Goal: Information Seeking & Learning: Learn about a topic

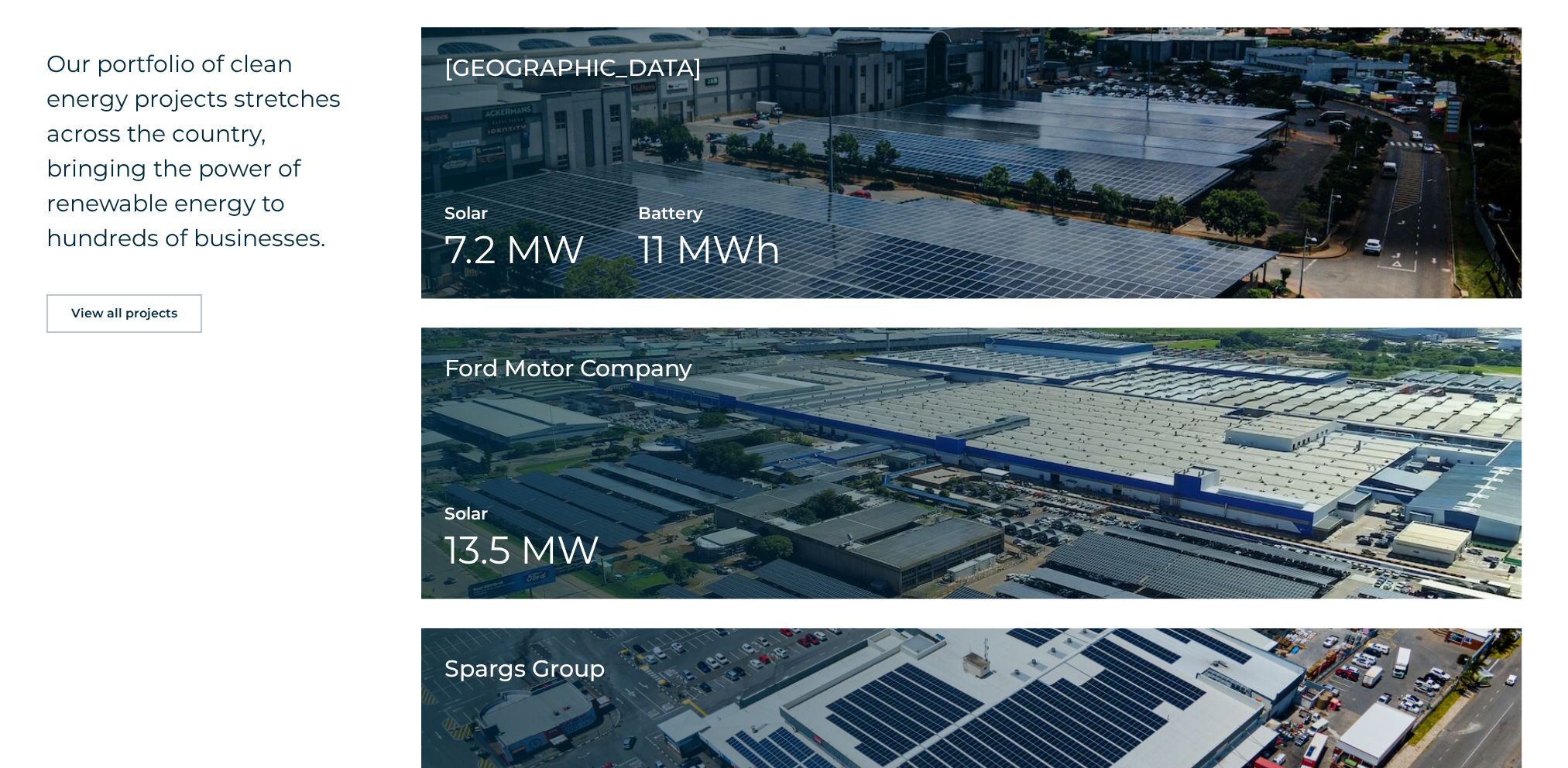
scroll to position [3329, 0]
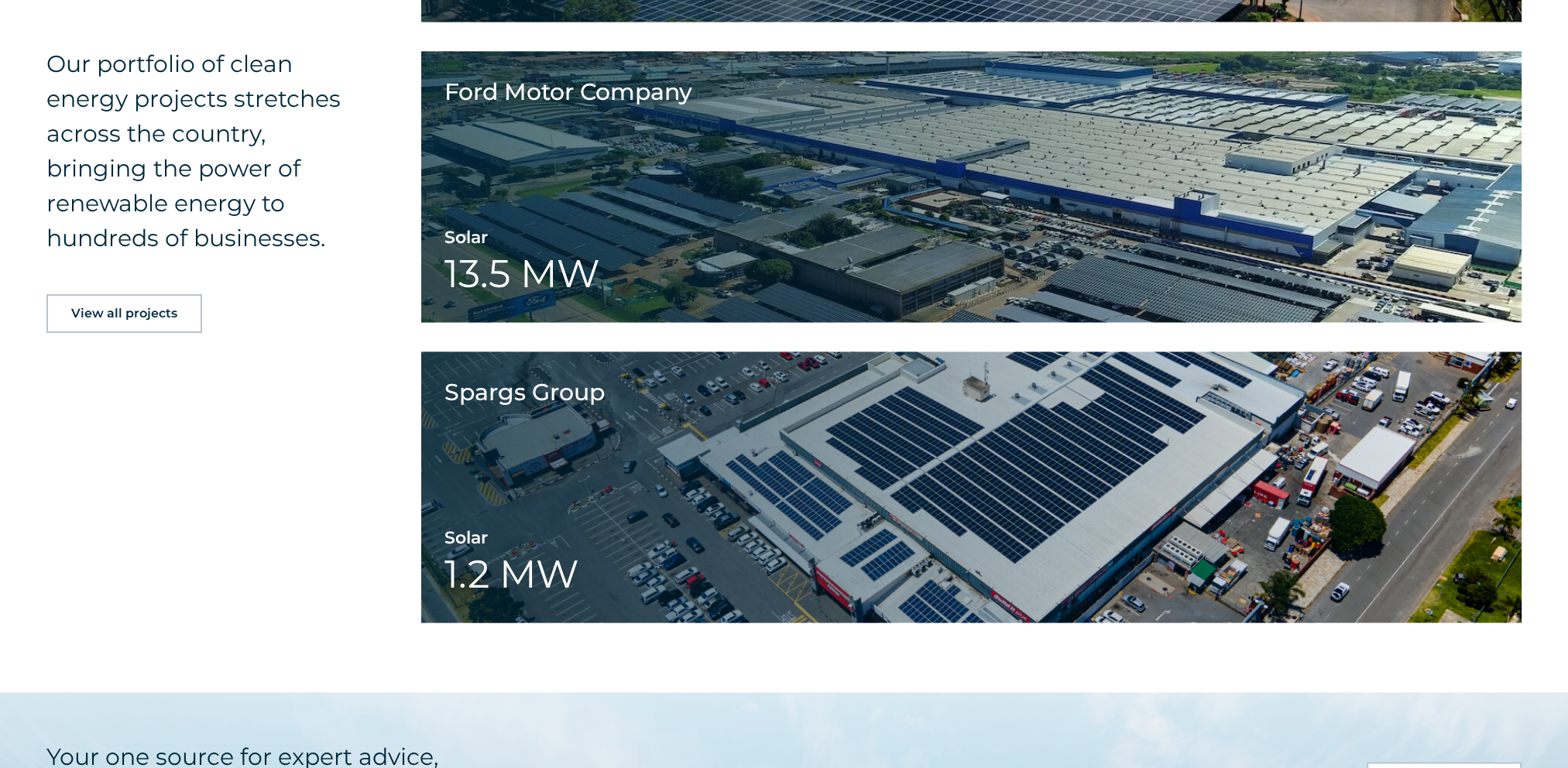
click at [152, 315] on span "View all projects" at bounding box center [124, 314] width 106 height 12
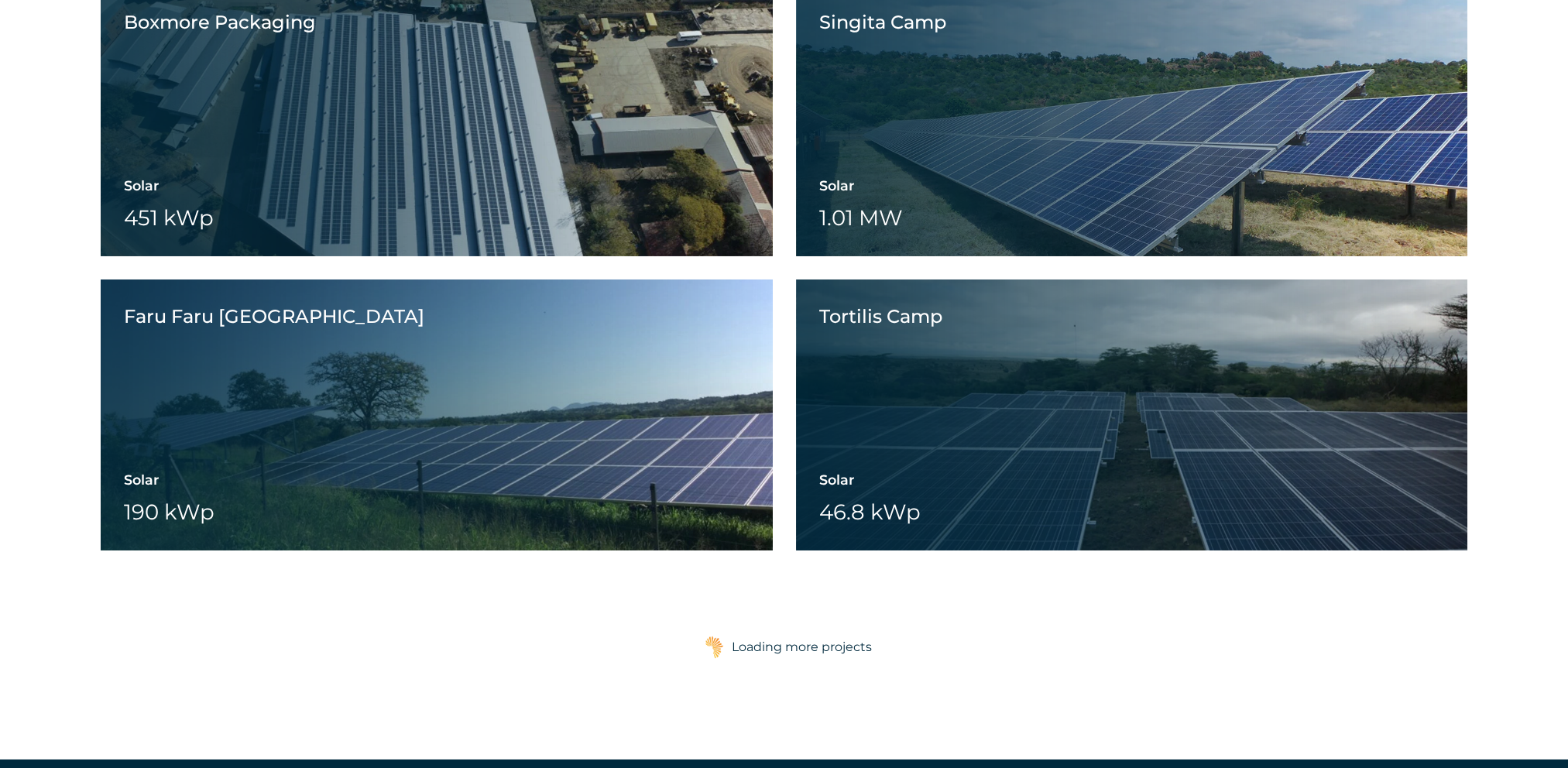
scroll to position [7044, 0]
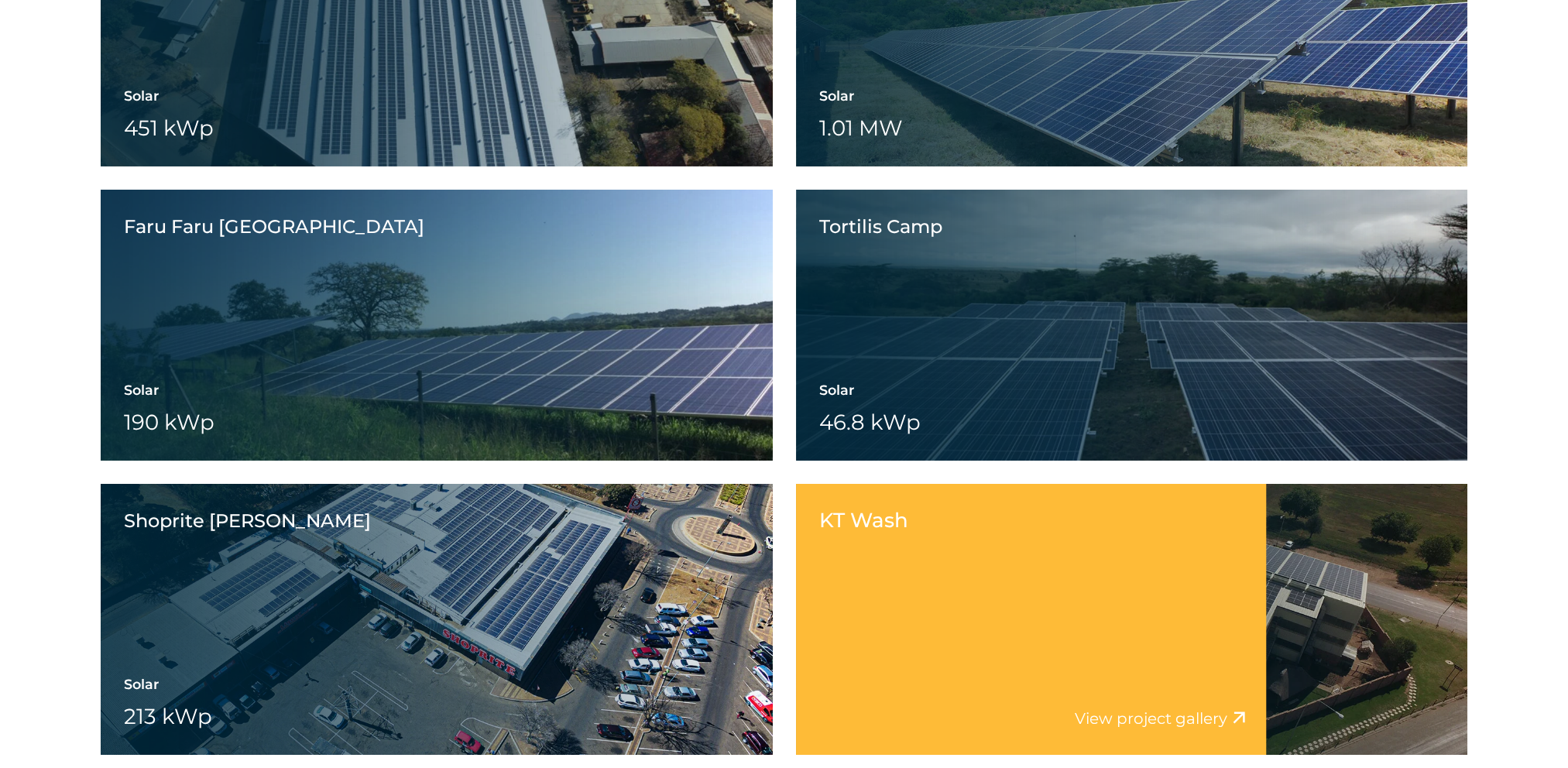
click at [1177, 648] on div "KT Wash View project video View project gallery" at bounding box center [1031, 619] width 470 height 271
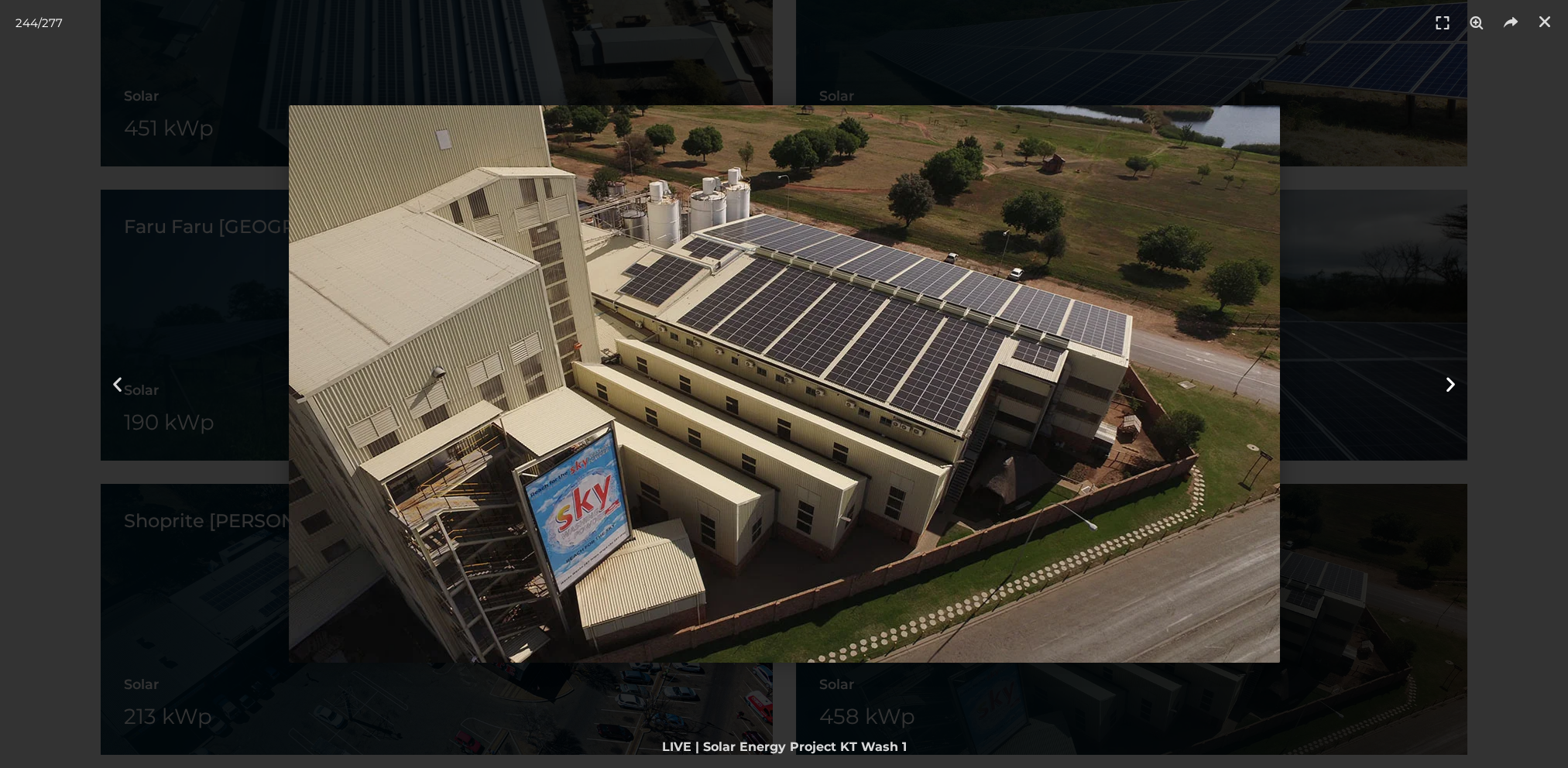
click at [1449, 380] on icon "Next slide" at bounding box center [1450, 384] width 19 height 19
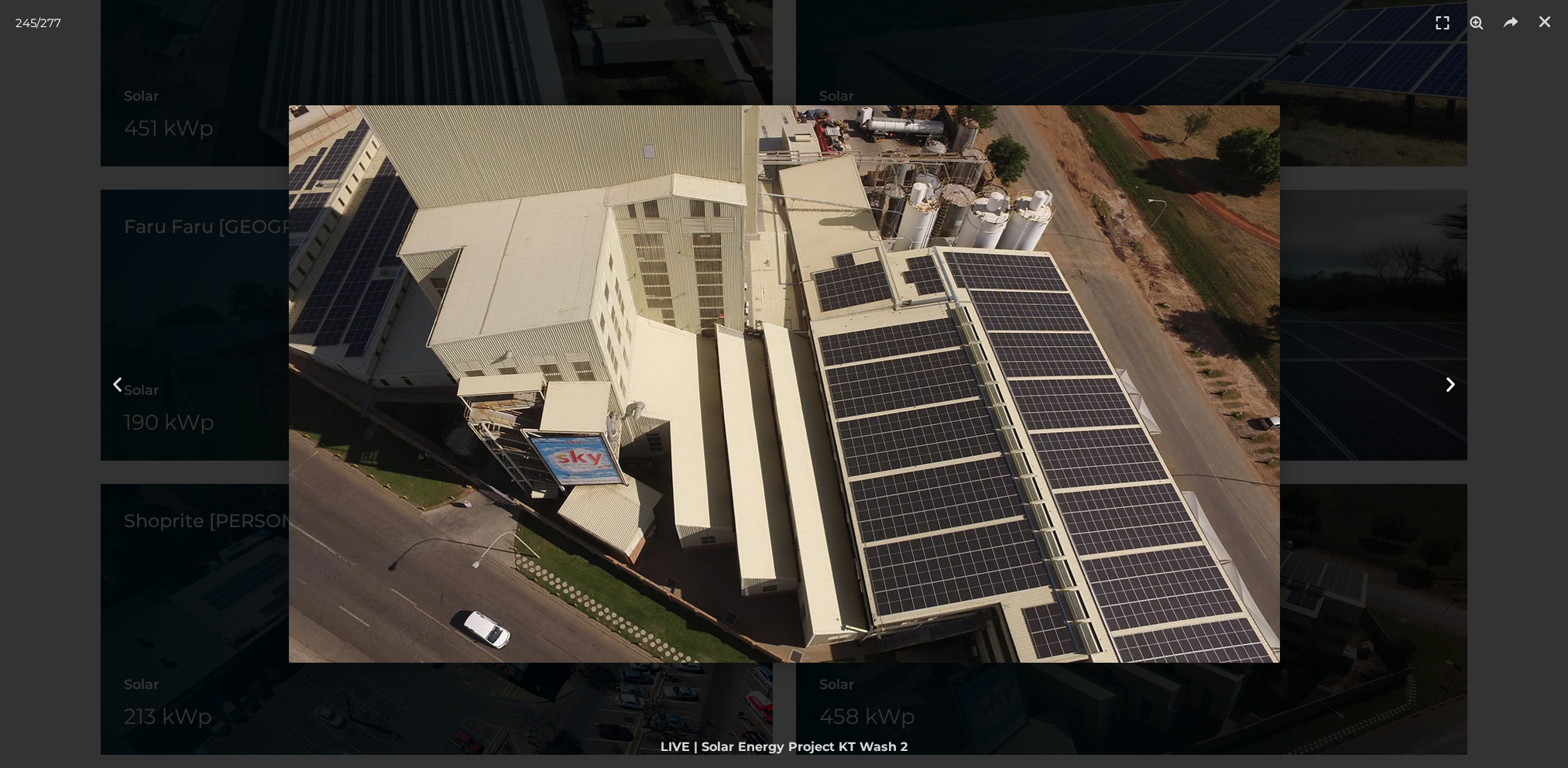
click at [1449, 380] on icon "Next slide" at bounding box center [1450, 384] width 19 height 19
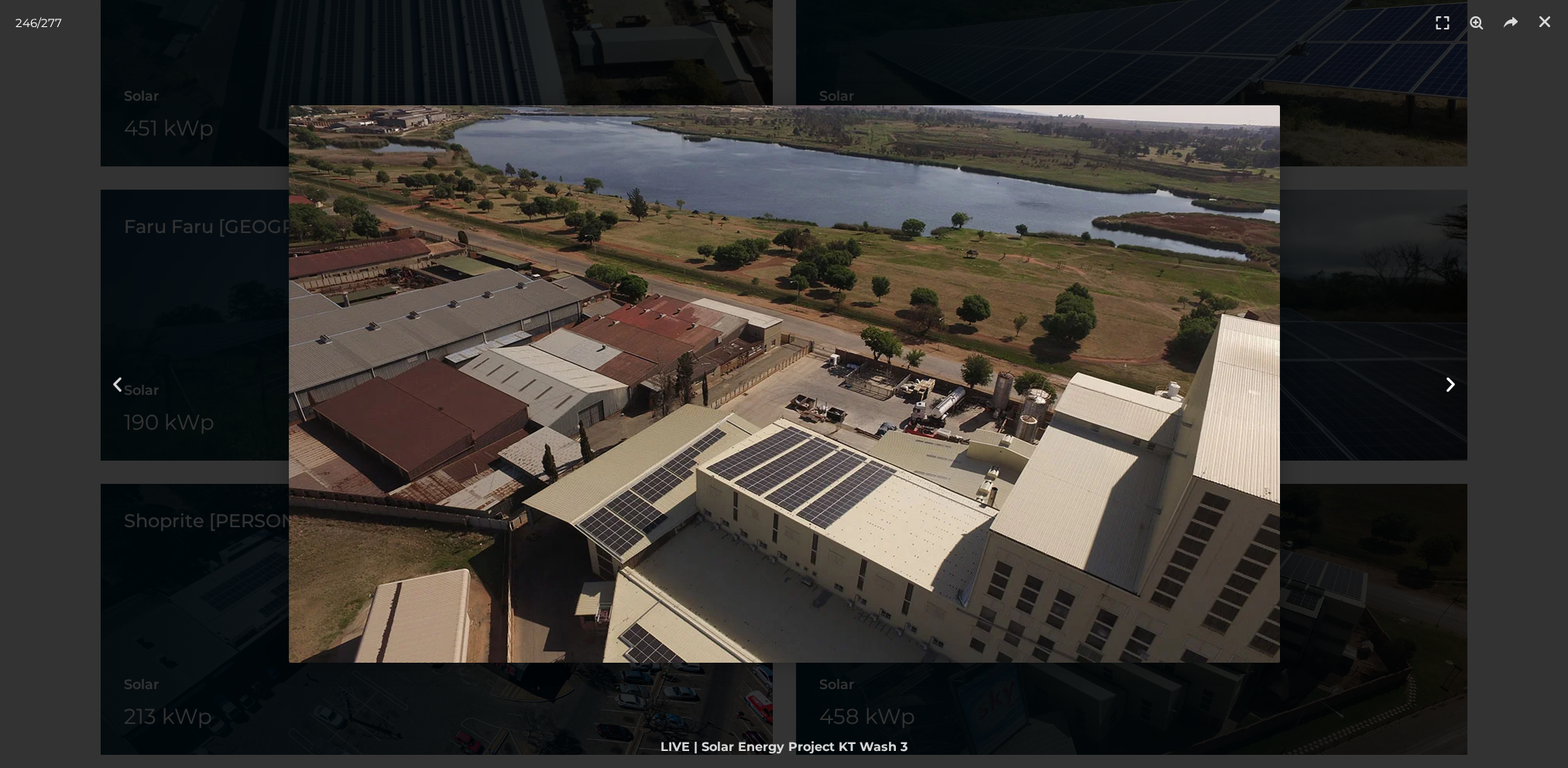
click at [1449, 380] on icon "Next slide" at bounding box center [1450, 384] width 19 height 19
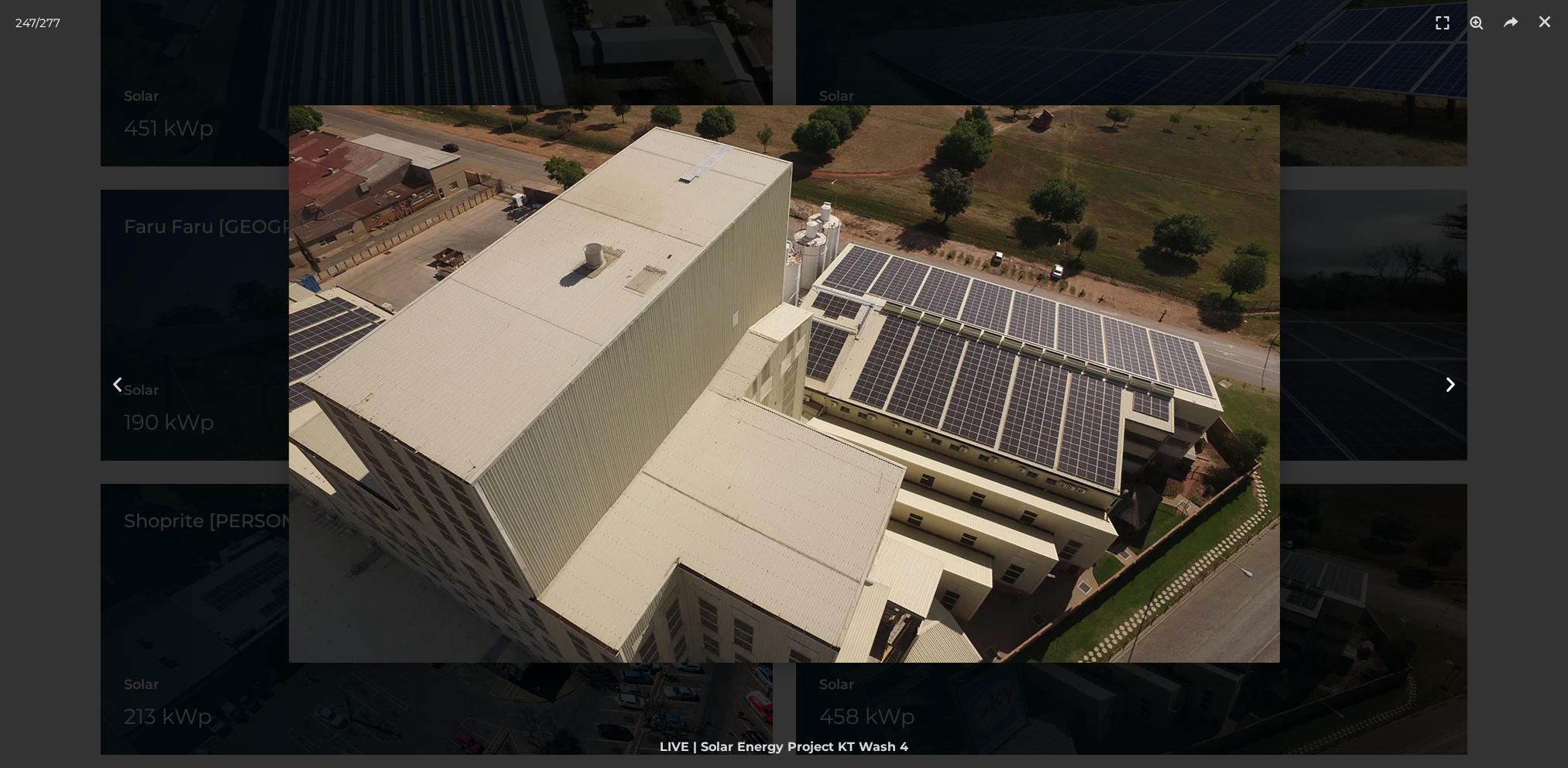
click at [1449, 380] on icon "Next slide" at bounding box center [1450, 384] width 19 height 19
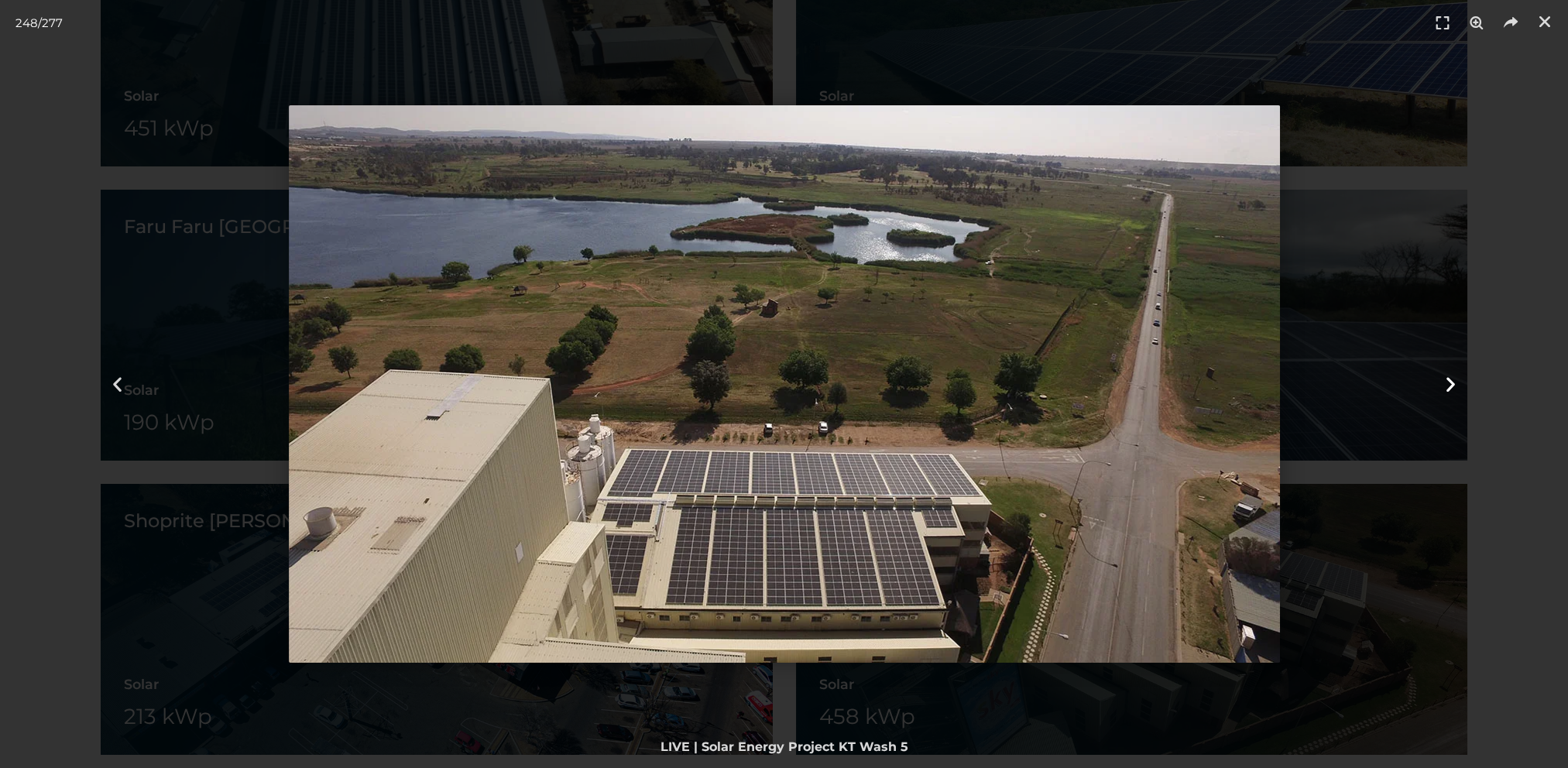
click at [1449, 380] on icon "Next slide" at bounding box center [1450, 384] width 19 height 19
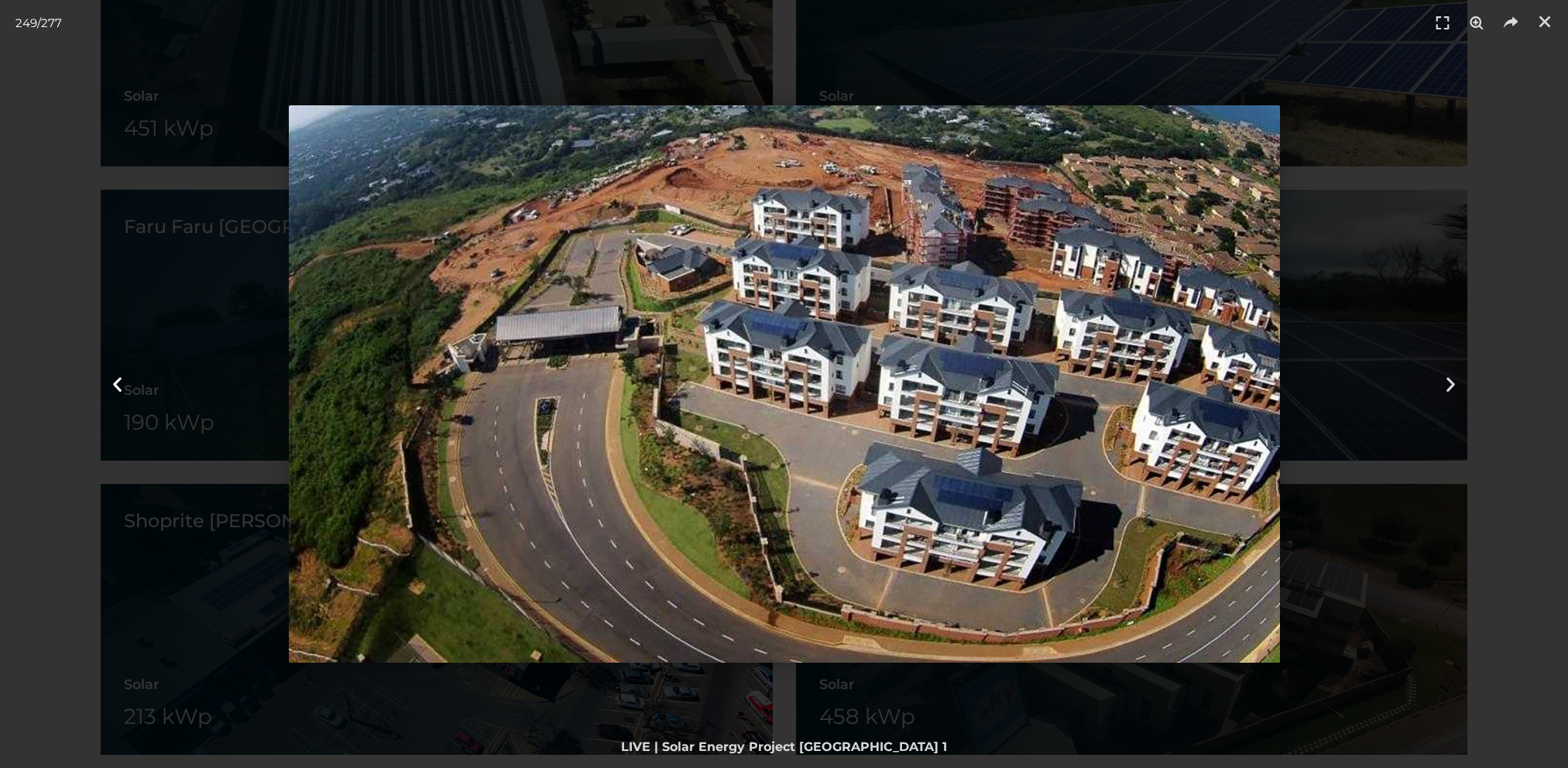
click at [115, 380] on icon "Previous slide" at bounding box center [117, 384] width 19 height 19
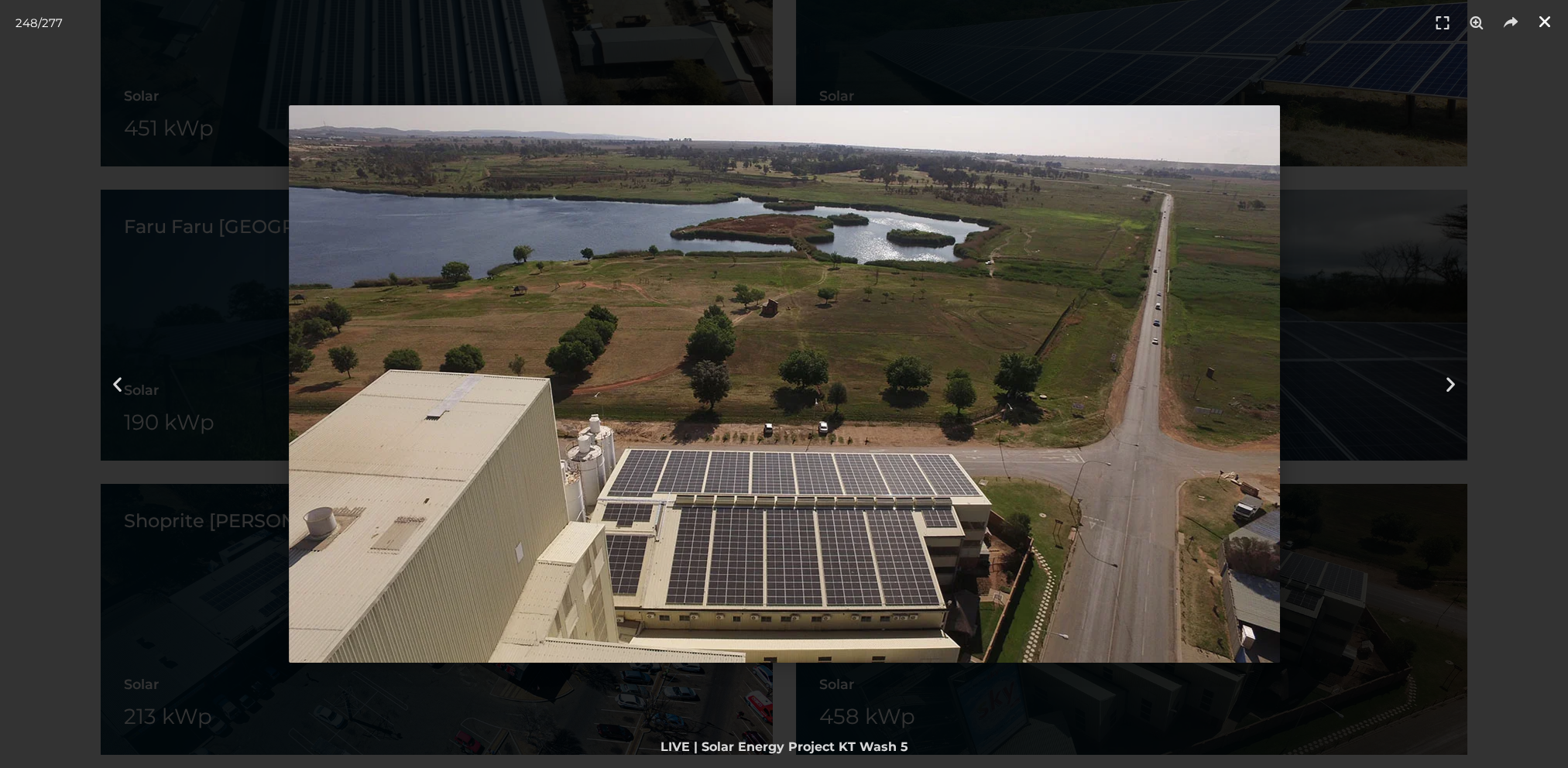
click at [1544, 17] on icon "Close (Esc)" at bounding box center [1544, 22] width 16 height 16
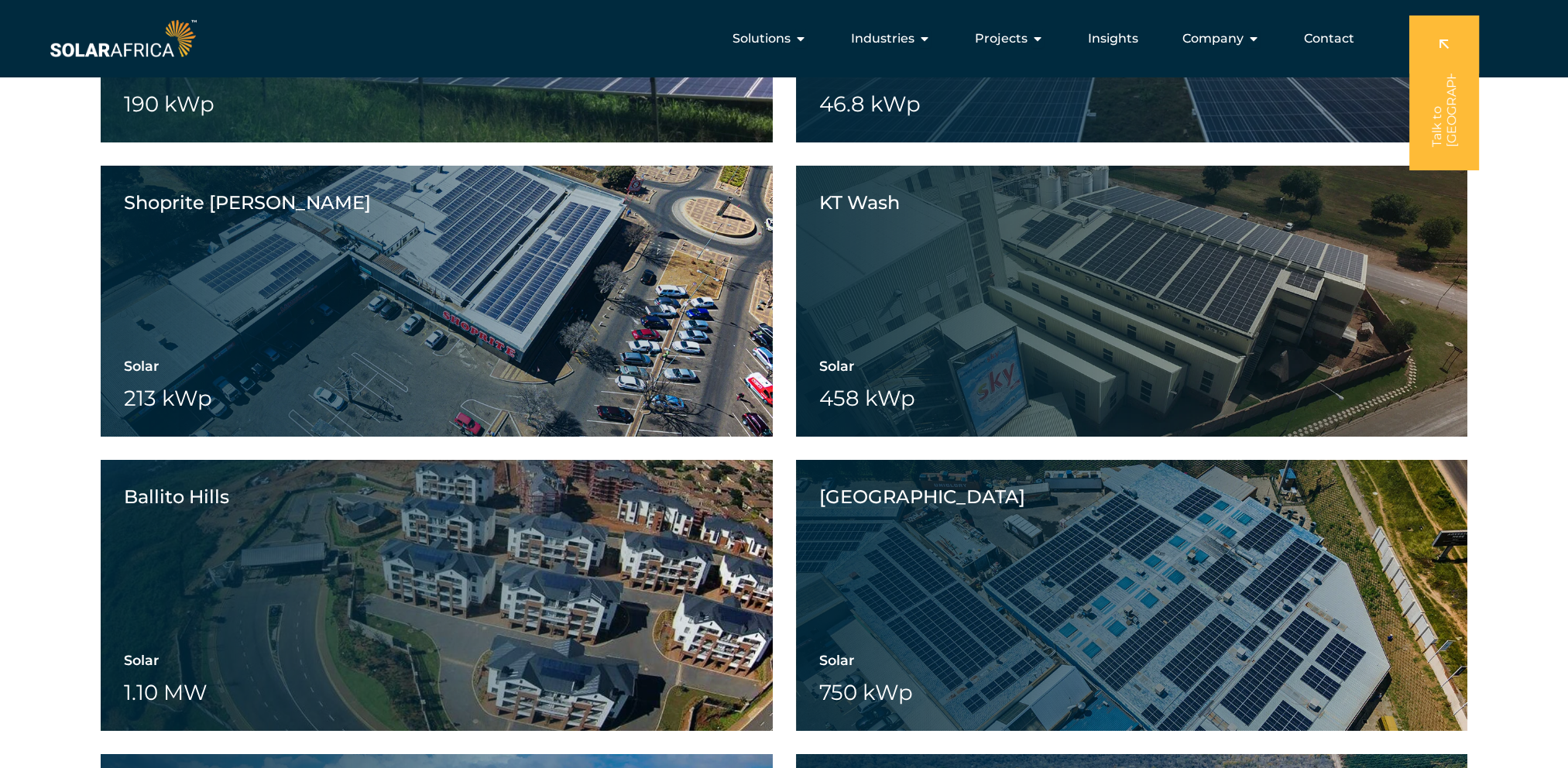
scroll to position [7353, 0]
